Goal: Task Accomplishment & Management: Use online tool/utility

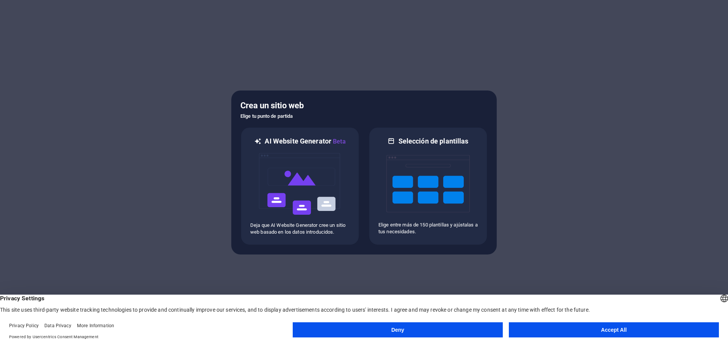
click at [410, 334] on button "Deny" at bounding box center [398, 330] width 210 height 15
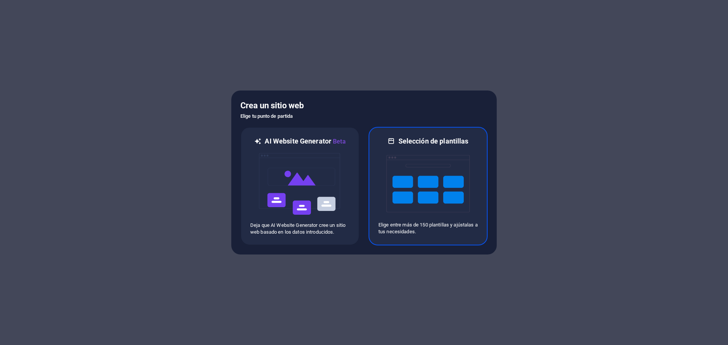
click at [390, 209] on img at bounding box center [427, 184] width 83 height 76
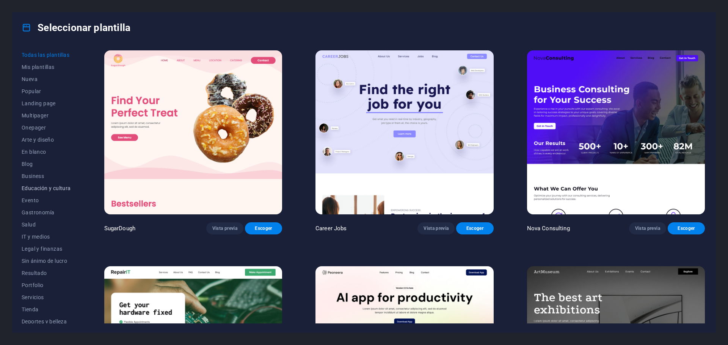
click at [38, 188] on span "Educación y cultura" at bounding box center [46, 188] width 49 height 6
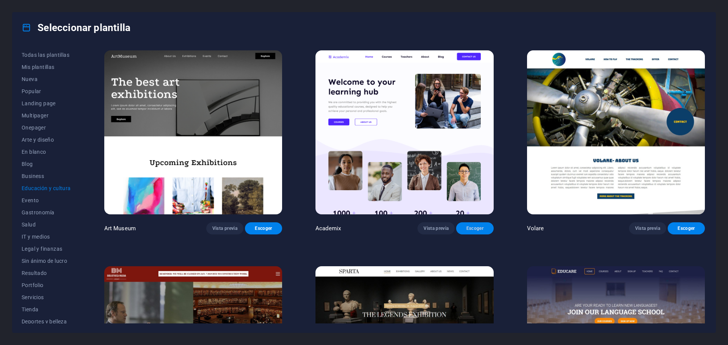
click at [462, 227] on span "Escoger" at bounding box center [474, 229] width 25 height 6
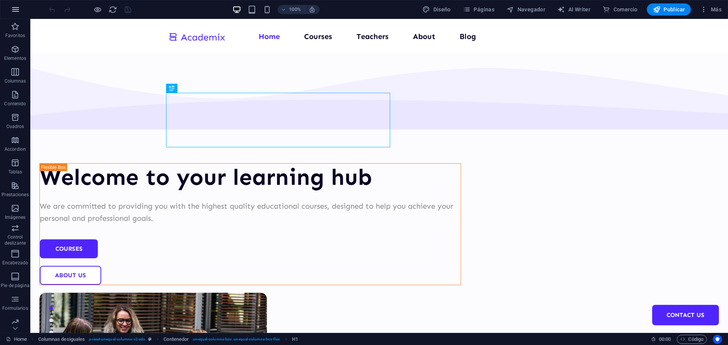
click at [17, 9] on icon "button" at bounding box center [15, 9] width 9 height 9
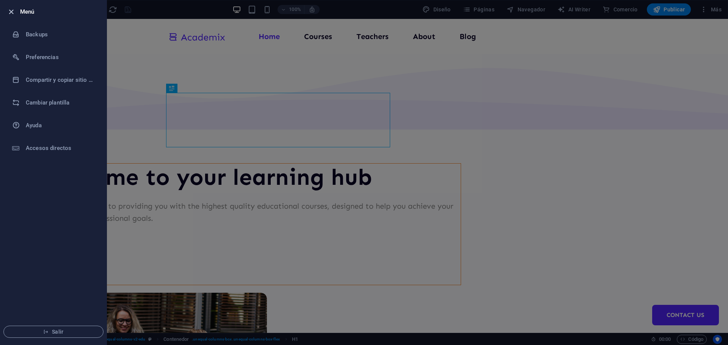
click at [9, 10] on icon "button" at bounding box center [11, 12] width 9 height 9
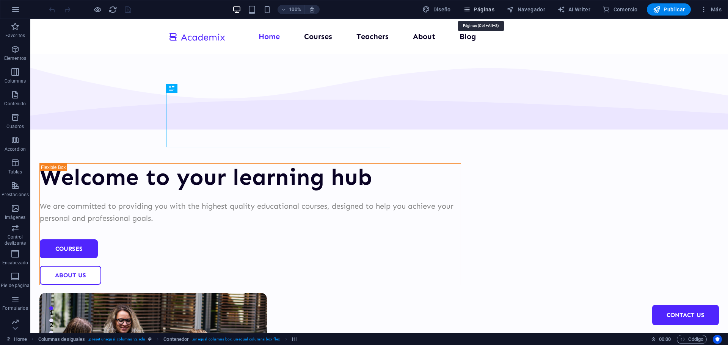
click at [485, 11] on span "Páginas" at bounding box center [478, 10] width 31 height 8
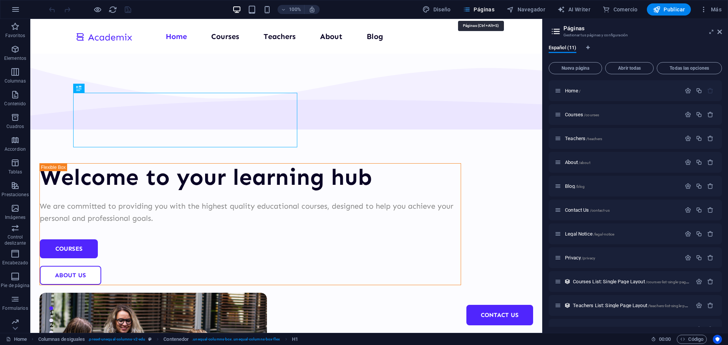
click at [485, 11] on span "Páginas" at bounding box center [478, 10] width 31 height 8
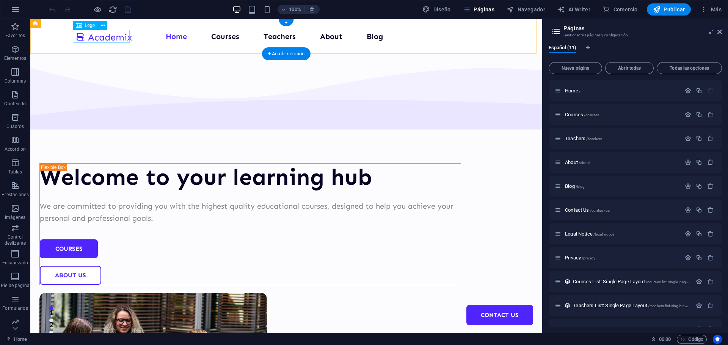
click at [111, 37] on div at bounding box center [103, 36] width 57 height 13
click at [17, 11] on icon "button" at bounding box center [15, 9] width 9 height 9
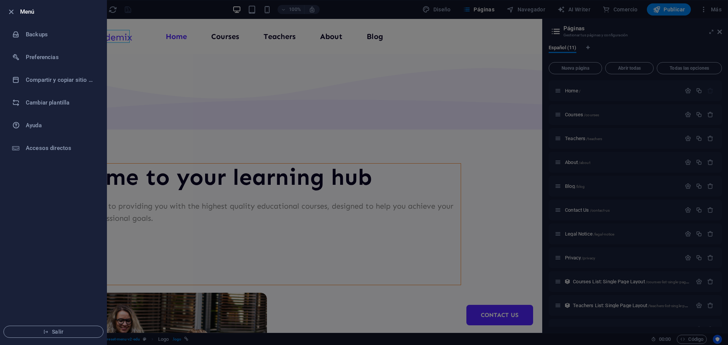
click at [17, 11] on div at bounding box center [13, 11] width 14 height 9
click at [14, 11] on icon "button" at bounding box center [11, 12] width 9 height 9
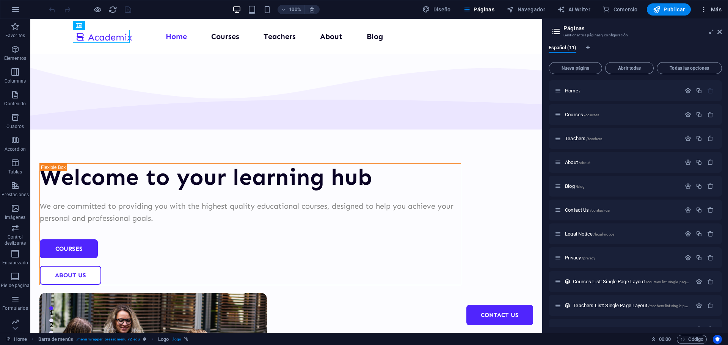
click at [715, 9] on span "Más" at bounding box center [711, 10] width 22 height 8
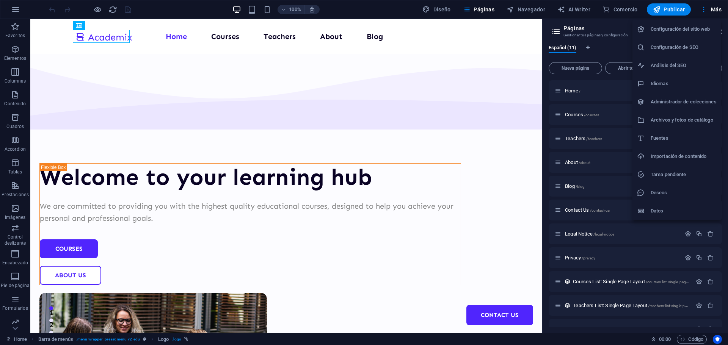
click at [692, 28] on h6 "Configuración del sitio web" at bounding box center [683, 29] width 66 height 9
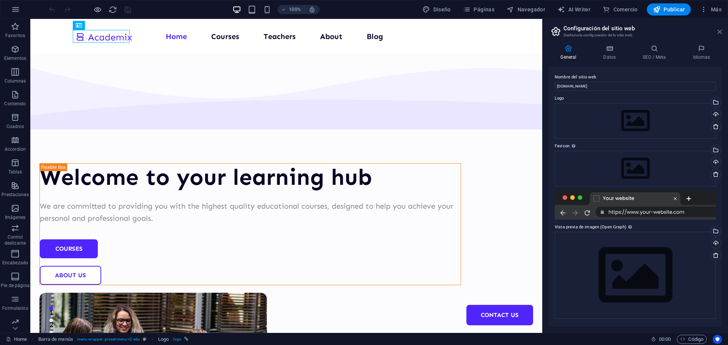
click at [719, 33] on icon at bounding box center [719, 32] width 5 height 6
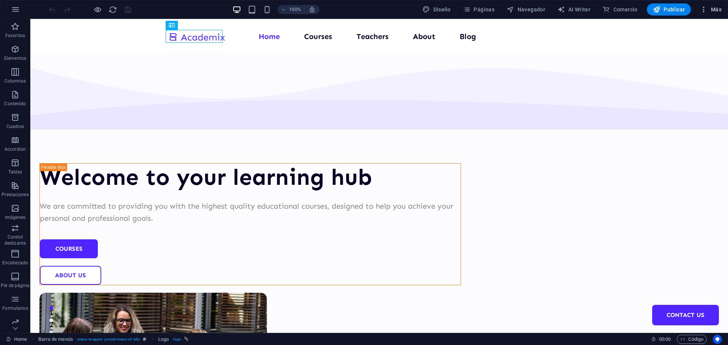
click at [710, 9] on span "Más" at bounding box center [711, 10] width 22 height 8
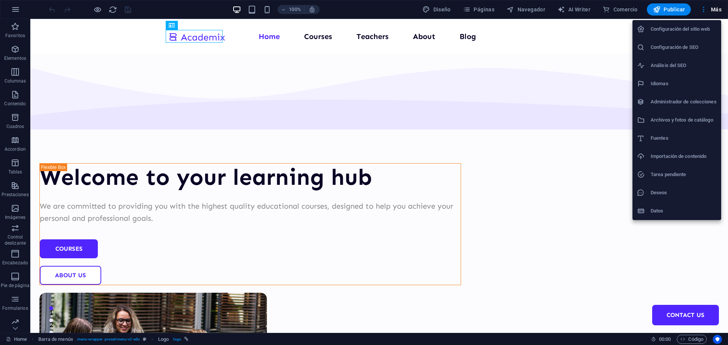
click at [148, 56] on div at bounding box center [364, 172] width 728 height 345
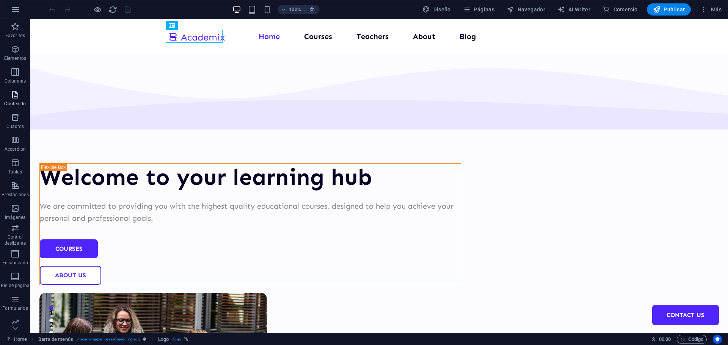
click at [24, 104] on p "Contenido" at bounding box center [15, 104] width 22 height 6
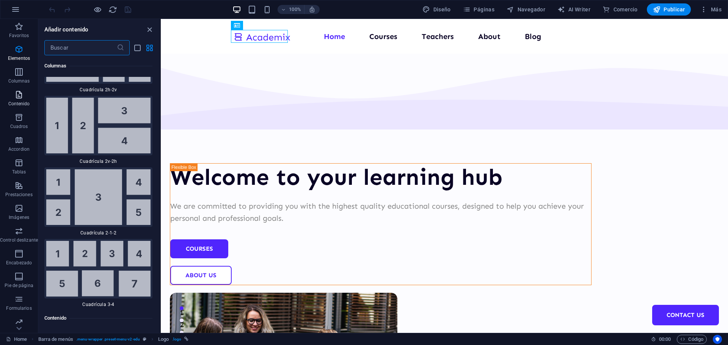
scroll to position [2321, 0]
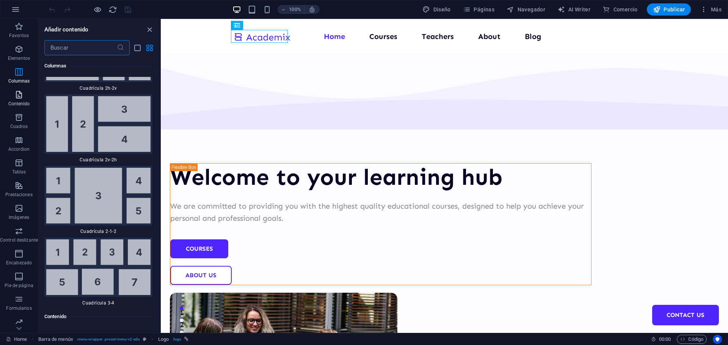
click at [18, 102] on p "Contenido" at bounding box center [19, 104] width 22 height 6
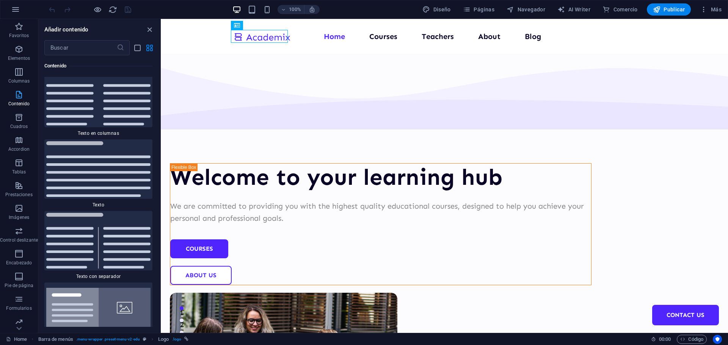
scroll to position [2581, 0]
click at [482, 5] on button "Páginas" at bounding box center [479, 9] width 38 height 12
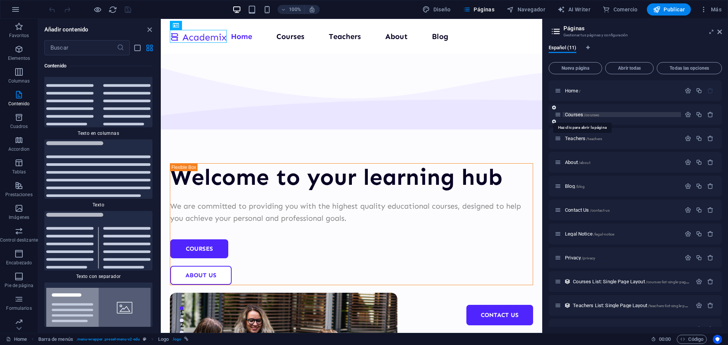
click at [571, 115] on span "Courses /courses" at bounding box center [582, 115] width 34 height 6
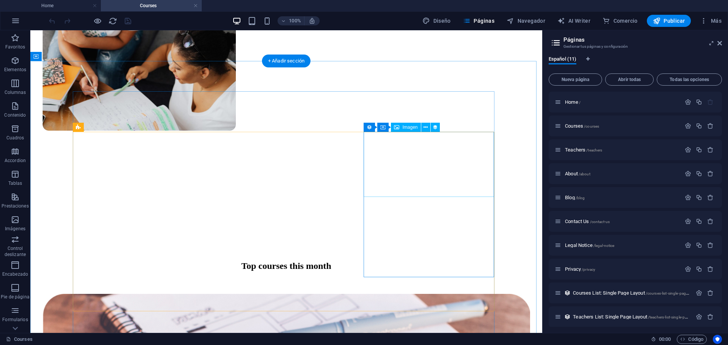
scroll to position [303, 0]
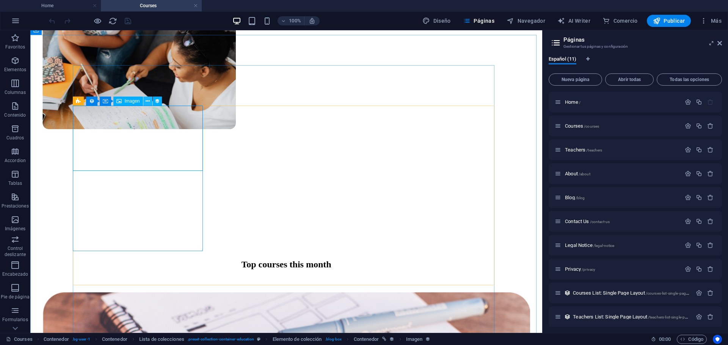
click at [151, 103] on button at bounding box center [147, 101] width 9 height 9
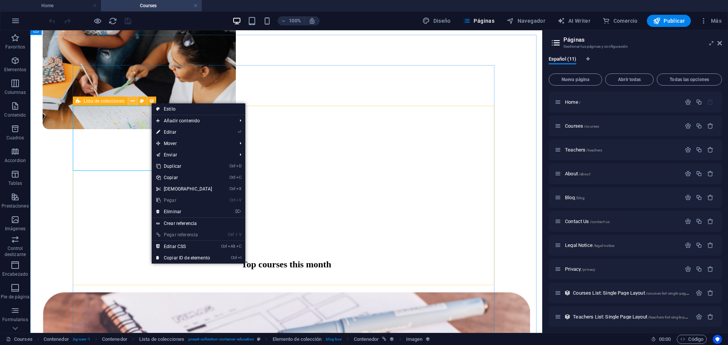
click at [136, 102] on button at bounding box center [132, 101] width 9 height 9
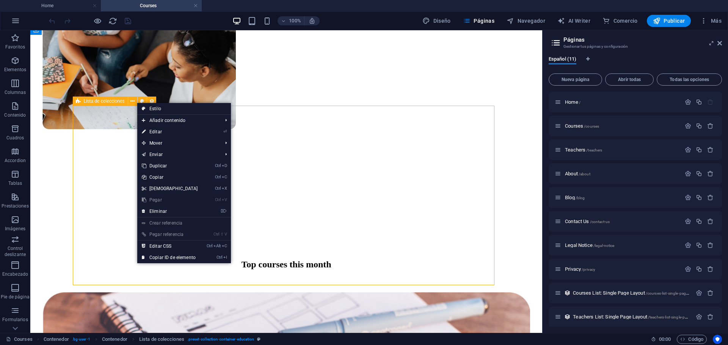
click at [107, 102] on span "Lista de colecciones" at bounding box center [104, 101] width 41 height 5
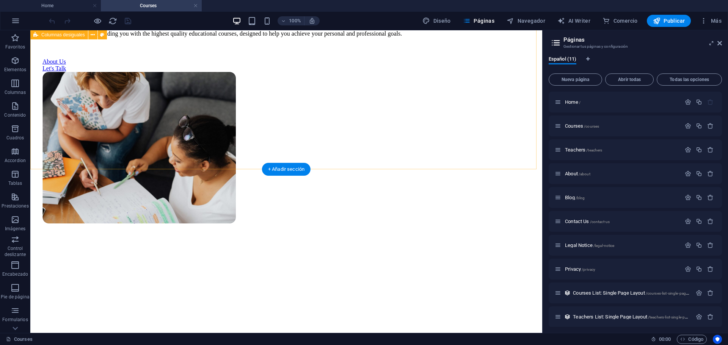
scroll to position [227, 0]
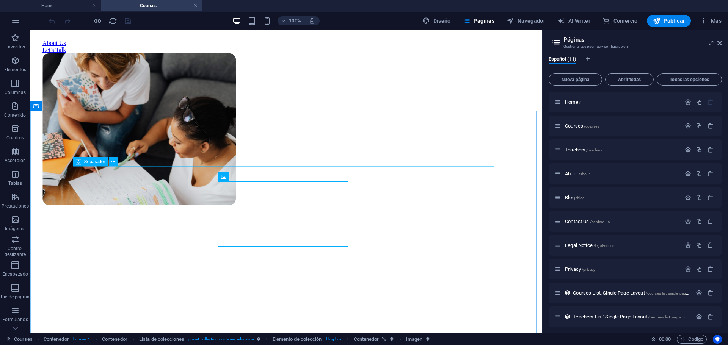
click at [90, 161] on span "Separador" at bounding box center [94, 162] width 21 height 5
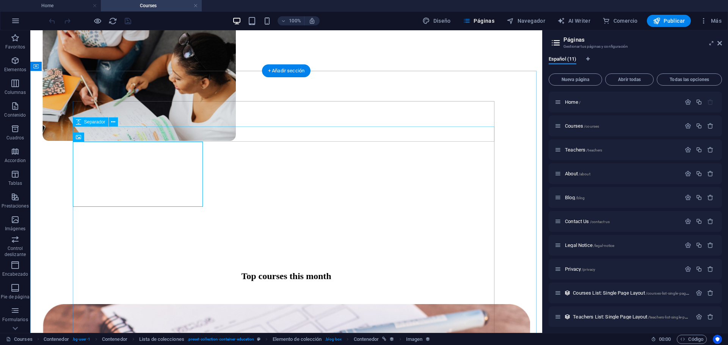
scroll to position [265, 0]
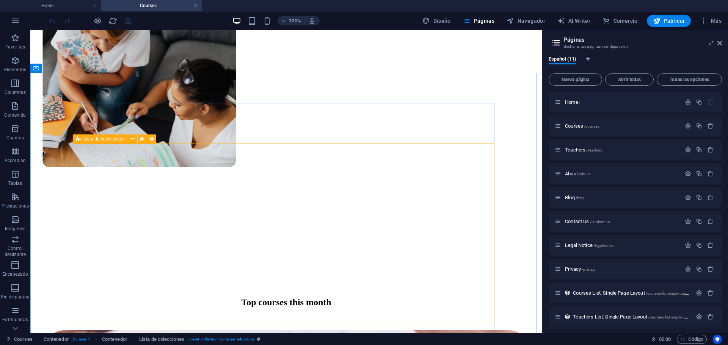
click at [108, 138] on span "Lista de colecciones" at bounding box center [104, 139] width 41 height 5
click at [132, 139] on icon at bounding box center [132, 139] width 4 height 8
drag, startPoint x: 152, startPoint y: 138, endPoint x: 148, endPoint y: 149, distance: 11.4
click at [152, 139] on icon at bounding box center [151, 139] width 5 height 8
select select "68de38980ba80bdec9086379"
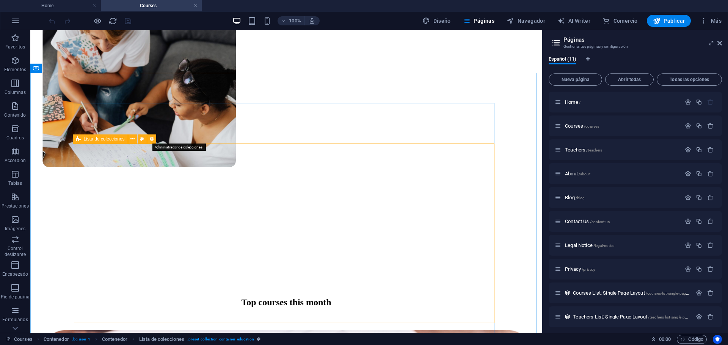
select select "createdAt_DESC"
select select "columns.our-top-course"
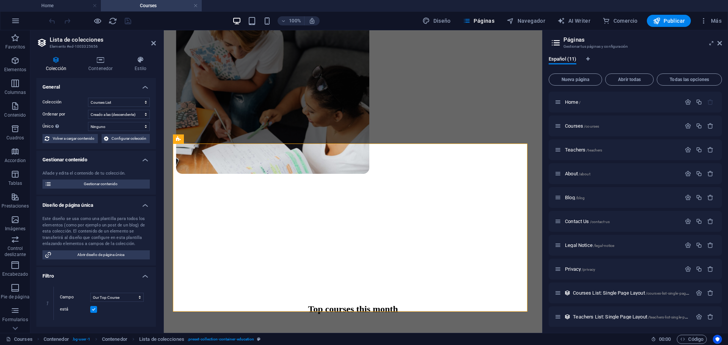
scroll to position [288, 0]
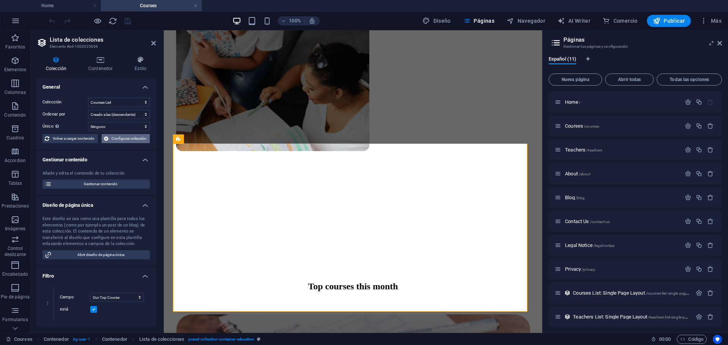
click at [111, 139] on span "Configurar colección" at bounding box center [129, 138] width 37 height 9
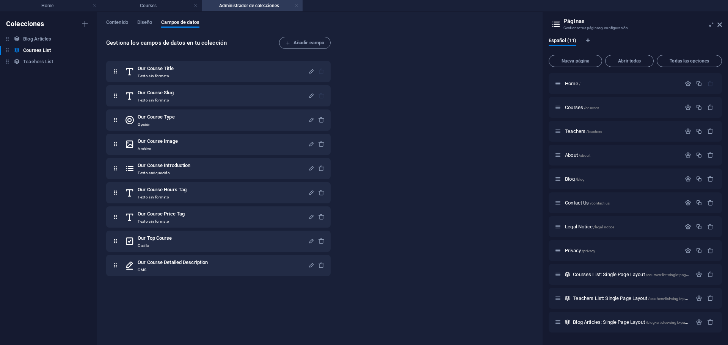
click at [296, 7] on link at bounding box center [296, 5] width 5 height 7
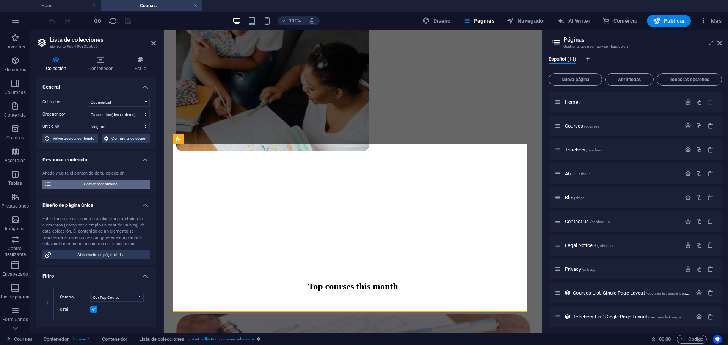
click at [95, 186] on span "Gestionar contenido" at bounding box center [101, 184] width 94 height 9
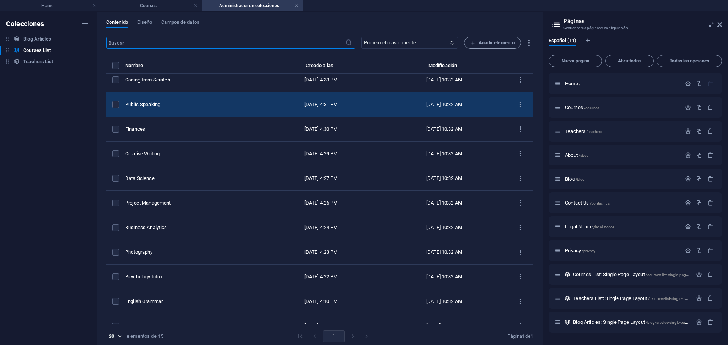
scroll to position [0, 0]
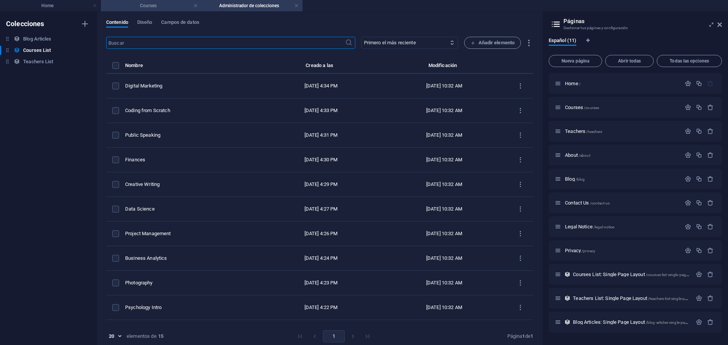
click at [131, 9] on h4 "Courses" at bounding box center [151, 6] width 101 height 8
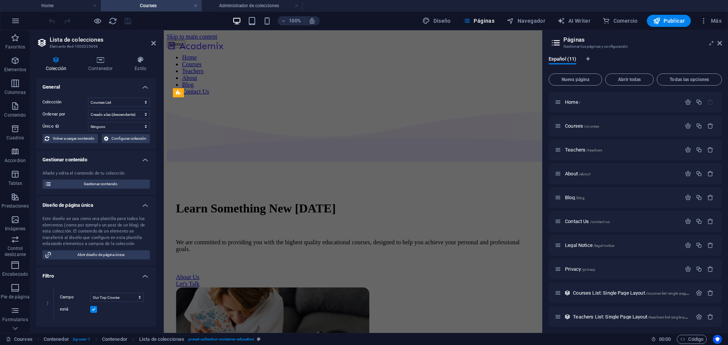
scroll to position [288, 0]
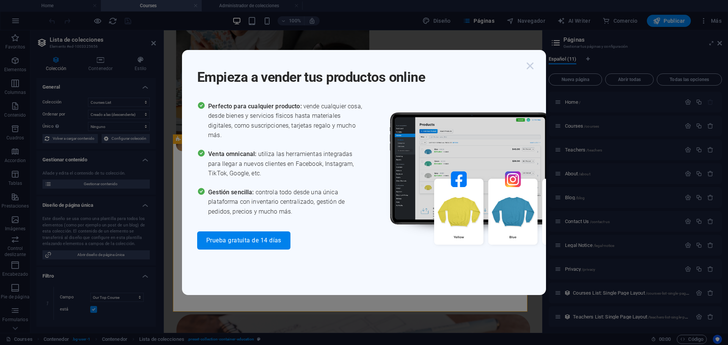
click at [528, 66] on icon "button" at bounding box center [530, 66] width 14 height 14
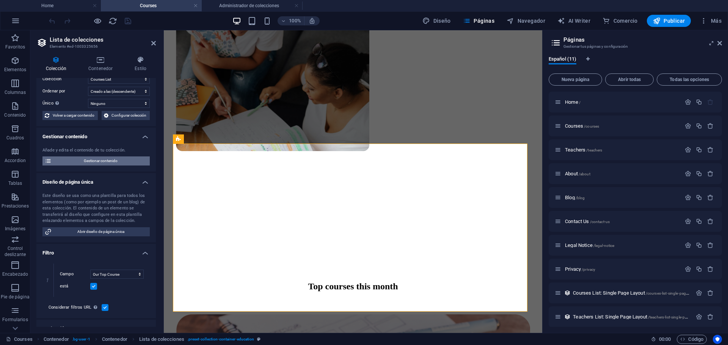
scroll to position [8, 0]
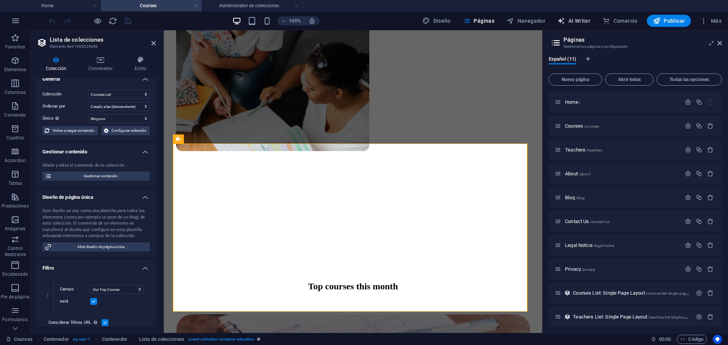
click at [580, 19] on span "AI Writer" at bounding box center [573, 21] width 33 height 8
select select "English"
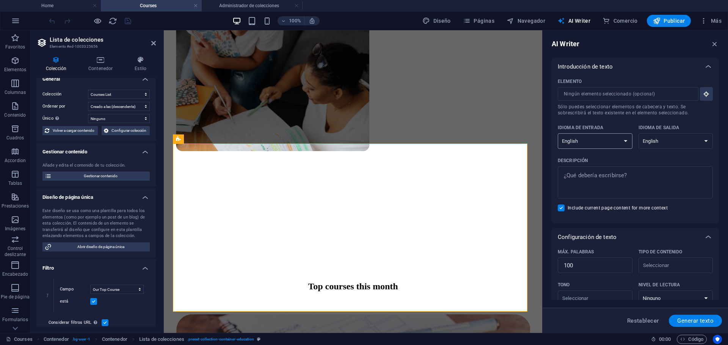
click at [590, 136] on select "Albanian Arabic Armenian Awadhi Azerbaijani Bashkir Basque Belarusian Bengali B…" at bounding box center [595, 141] width 75 height 16
select select "Spanish"
click at [558, 133] on select "Albanian Arabic Armenian Awadhi Azerbaijani Bashkir Basque Belarusian Bengali B…" at bounding box center [595, 141] width 75 height 16
click at [655, 143] on select "Albanian Arabic Armenian Awadhi Azerbaijani Bashkir Basque Belarusian Bengali B…" at bounding box center [675, 141] width 75 height 16
drag, startPoint x: 661, startPoint y: 141, endPoint x: 660, endPoint y: 145, distance: 4.4
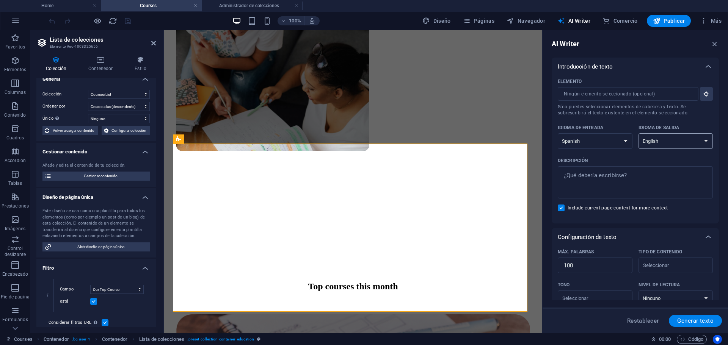
click at [661, 141] on select "Albanian Arabic Armenian Awadhi Azerbaijani Bashkir Basque Belarusian Bengali B…" at bounding box center [675, 141] width 75 height 16
select select "Spanish"
click at [638, 133] on select "Albanian Arabic Armenian Awadhi Azerbaijani Bashkir Basque Belarusian Bengali B…" at bounding box center [675, 141] width 75 height 16
click at [611, 20] on span "Comercio" at bounding box center [619, 21] width 35 height 8
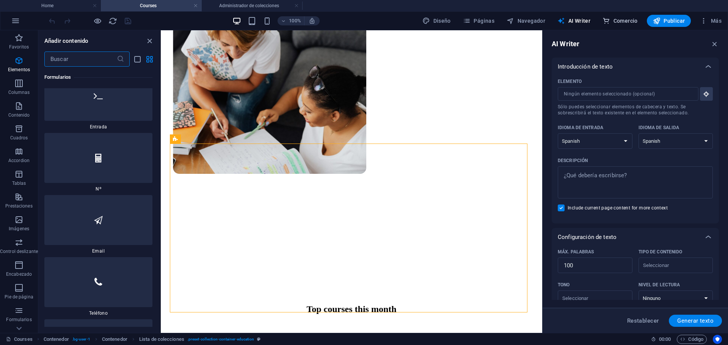
scroll to position [13584, 0]
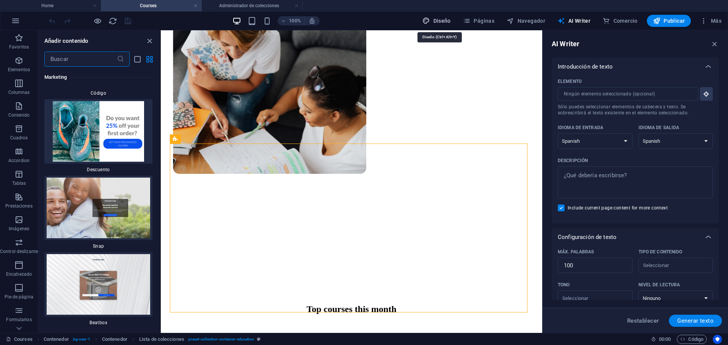
click at [439, 22] on span "Diseño" at bounding box center [436, 21] width 28 height 8
select select "px"
select select "400"
select select "px"
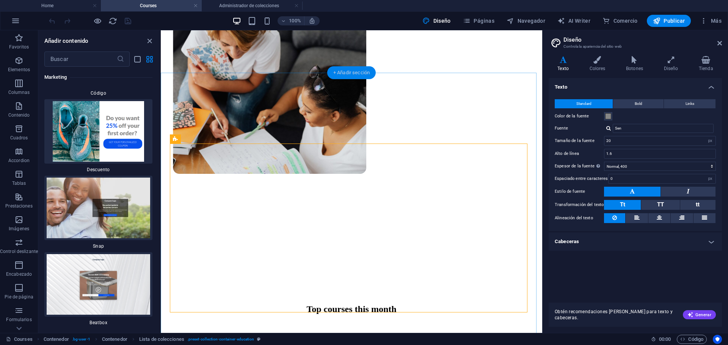
click at [348, 76] on div "+ Añadir sección" at bounding box center [351, 72] width 49 height 13
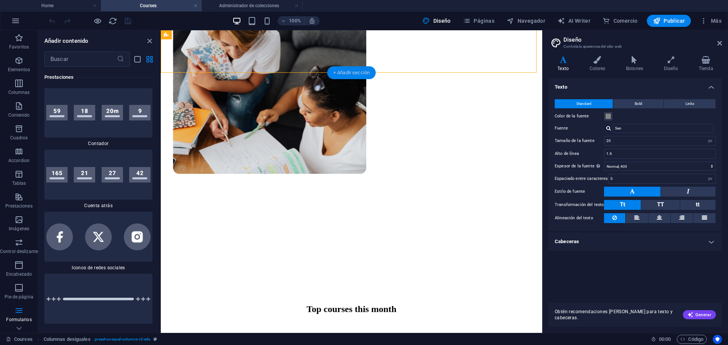
scroll to position [2581, 0]
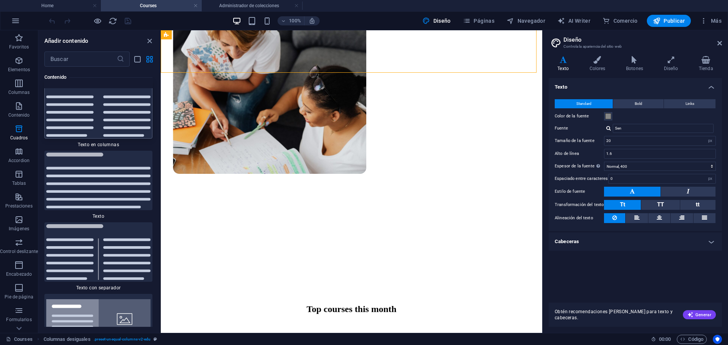
click at [112, 108] on img at bounding box center [98, 110] width 104 height 56
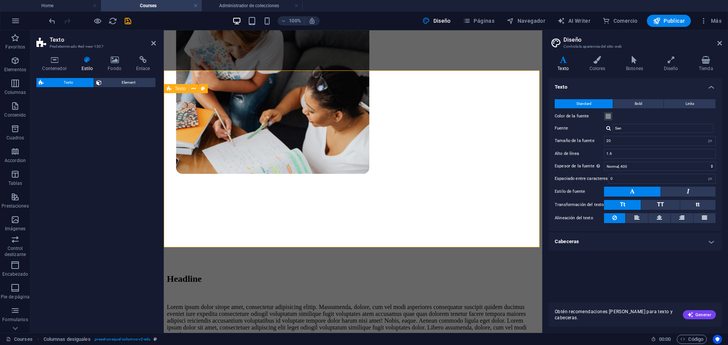
scroll to position [268, 0]
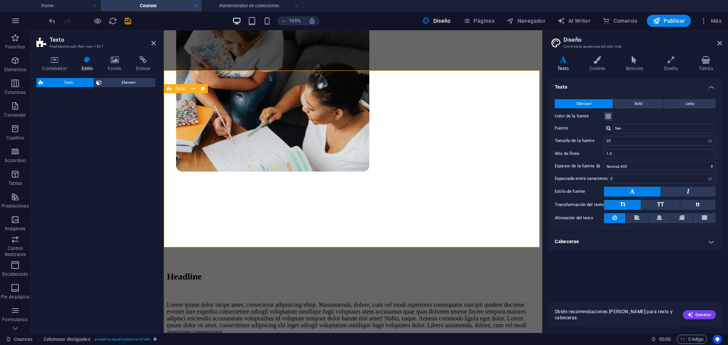
select select "rem"
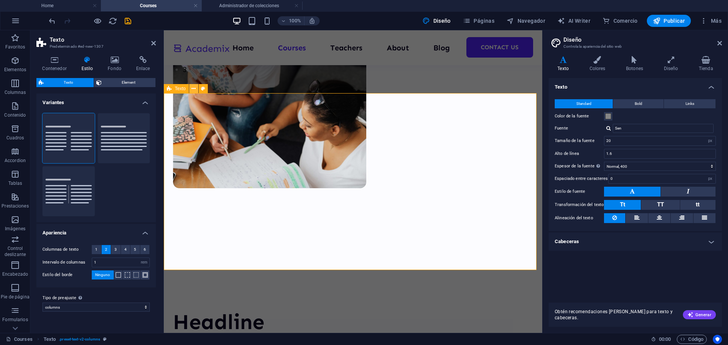
click at [193, 90] on icon at bounding box center [193, 89] width 4 height 8
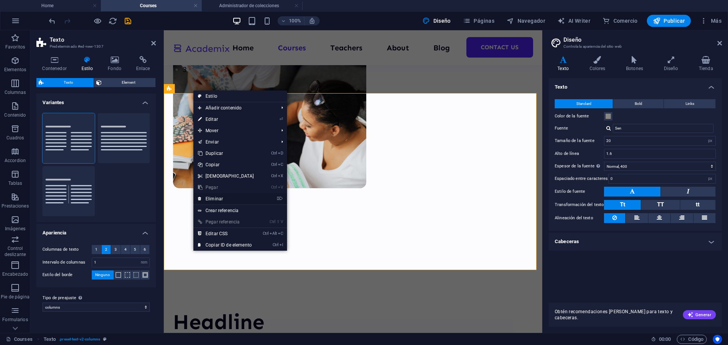
click at [211, 196] on link "⌦ Eliminar" at bounding box center [225, 198] width 65 height 11
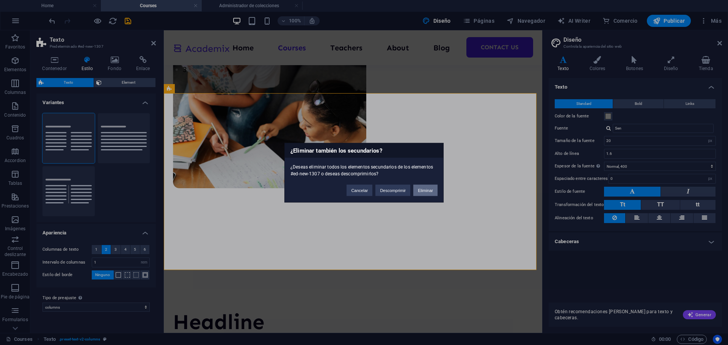
click at [427, 188] on button "Eliminar" at bounding box center [425, 190] width 24 height 11
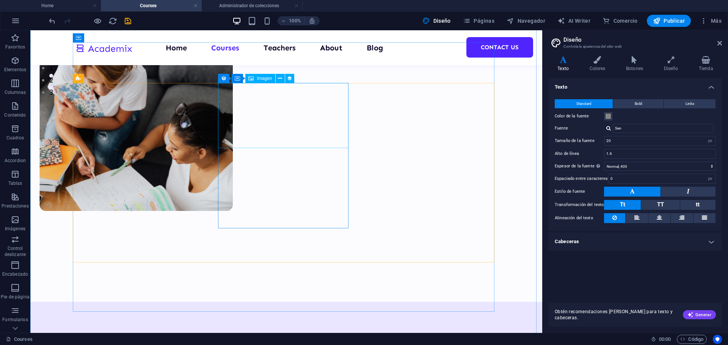
scroll to position [397, 0]
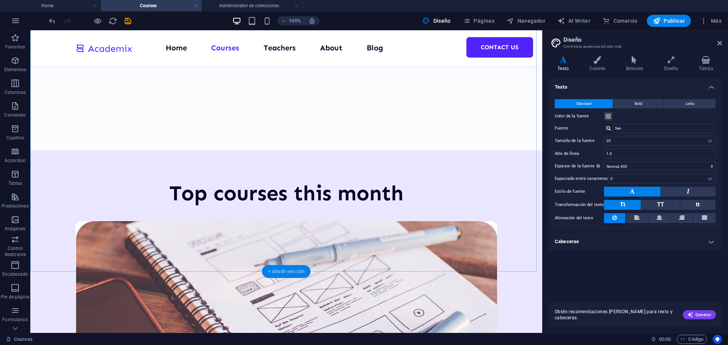
click at [286, 276] on div "+ Añadir sección" at bounding box center [286, 271] width 49 height 13
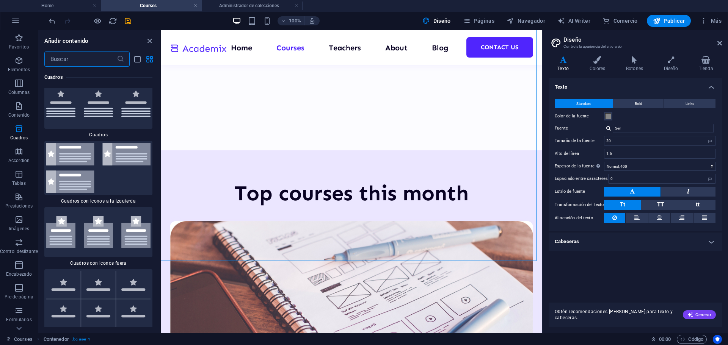
scroll to position [4287, 0]
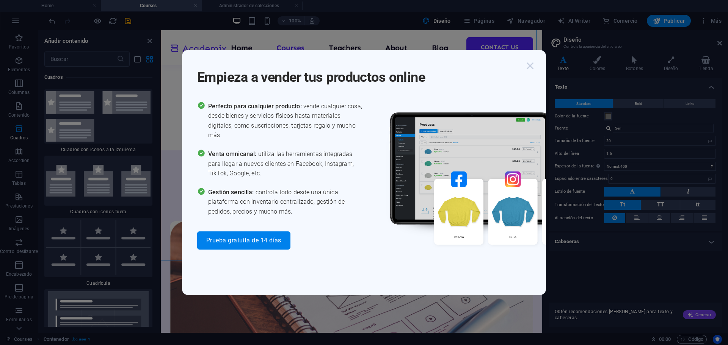
click at [531, 65] on icon "button" at bounding box center [530, 66] width 14 height 14
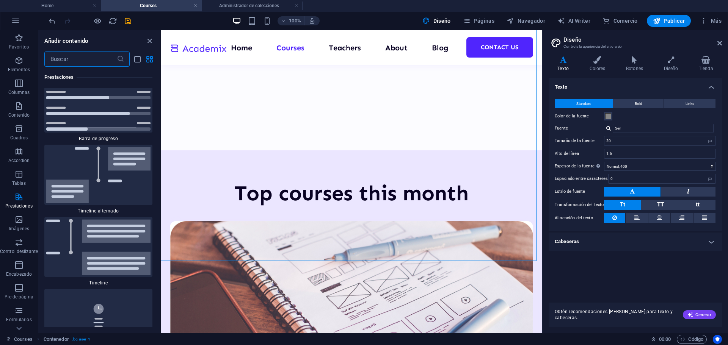
scroll to position [6447, 0]
